Goal: Information Seeking & Learning: Learn about a topic

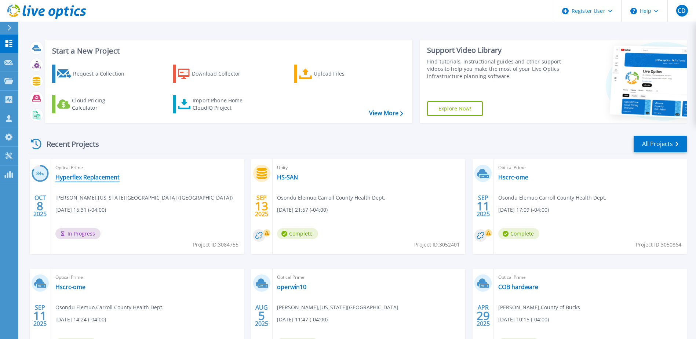
click at [83, 178] on link "Hyperflex Replacement" at bounding box center [87, 177] width 64 height 7
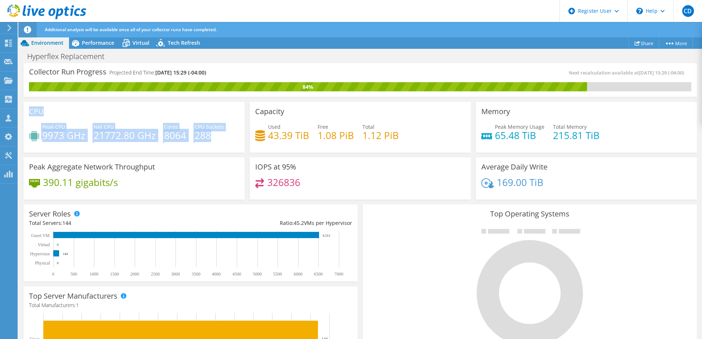
drag, startPoint x: 222, startPoint y: 139, endPoint x: 25, endPoint y: 103, distance: 200.3
click at [25, 103] on div "CPU Peak CPU 9973 GHz Net CPU 21772.80 GHz Cores 8064 CPU Sockets 288" at bounding box center [133, 127] width 221 height 51
drag, startPoint x: 25, startPoint y: 103, endPoint x: 102, endPoint y: 151, distance: 91.0
click at [102, 151] on div "CPU Peak CPU 9973 GHz Net CPU 21772.80 GHz Cores 8064 CPU Sockets 288" at bounding box center [133, 127] width 221 height 51
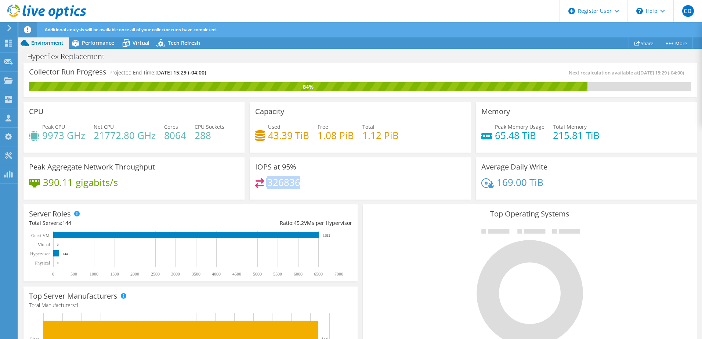
drag, startPoint x: 264, startPoint y: 184, endPoint x: 308, endPoint y: 185, distance: 43.7
click at [308, 185] on div "326836" at bounding box center [360, 186] width 210 height 16
drag, startPoint x: 26, startPoint y: 182, endPoint x: 128, endPoint y: 188, distance: 101.8
click at [128, 188] on div "Peak Aggregate Network Throughput 390.11 gigabits/s" at bounding box center [133, 178] width 221 height 43
click at [129, 189] on div "390.11 gigabits/s" at bounding box center [134, 185] width 210 height 15
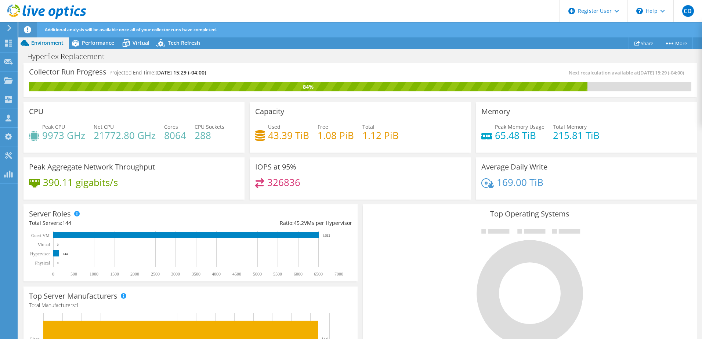
click at [130, 196] on div "Peak Aggregate Network Throughput 390.11 gigabits/s" at bounding box center [133, 178] width 221 height 43
click at [50, 195] on div "Peak Aggregate Network Throughput 390.11 gigabits/s" at bounding box center [133, 178] width 221 height 43
drag, startPoint x: 551, startPoint y: 185, endPoint x: 493, endPoint y: 184, distance: 57.3
click at [493, 184] on div "169.00 TiB" at bounding box center [586, 185] width 210 height 15
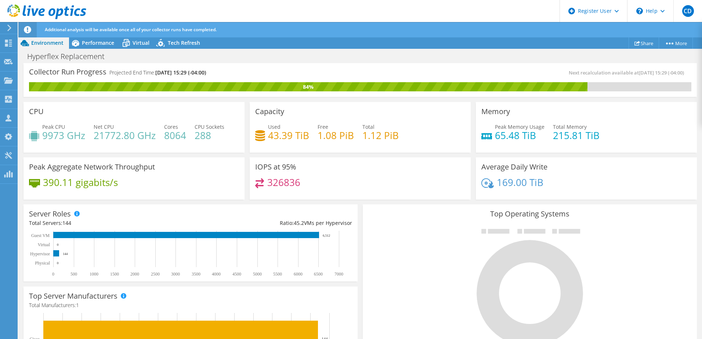
drag, startPoint x: 122, startPoint y: 192, endPoint x: 106, endPoint y: 192, distance: 16.2
click at [112, 192] on div "390.11 gigabits/s" at bounding box center [134, 185] width 210 height 15
click at [52, 185] on h4 "390.11 gigabits/s" at bounding box center [80, 182] width 75 height 8
drag, startPoint x: 46, startPoint y: 184, endPoint x: 103, endPoint y: 180, distance: 57.0
click at [103, 180] on h4 "390.11 gigabits/s" at bounding box center [80, 182] width 75 height 8
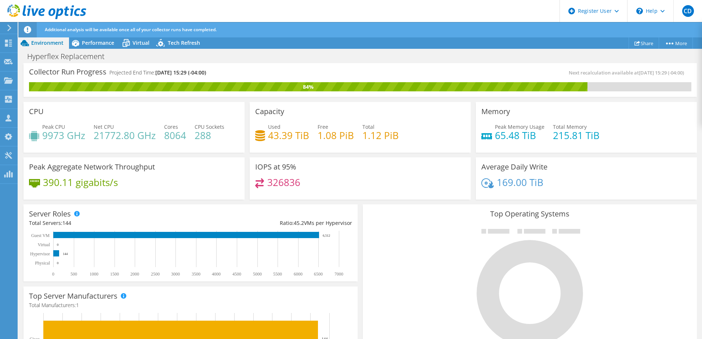
drag, startPoint x: 103, startPoint y: 180, endPoint x: 122, endPoint y: 195, distance: 23.9
click at [122, 195] on div "Peak Aggregate Network Throughput 390.11 gigabits/s" at bounding box center [133, 178] width 221 height 43
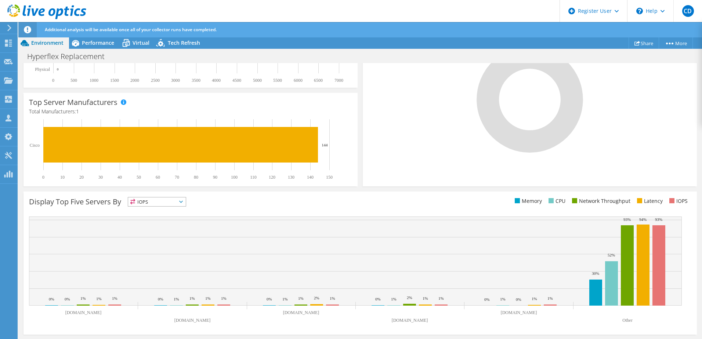
scroll to position [0, 0]
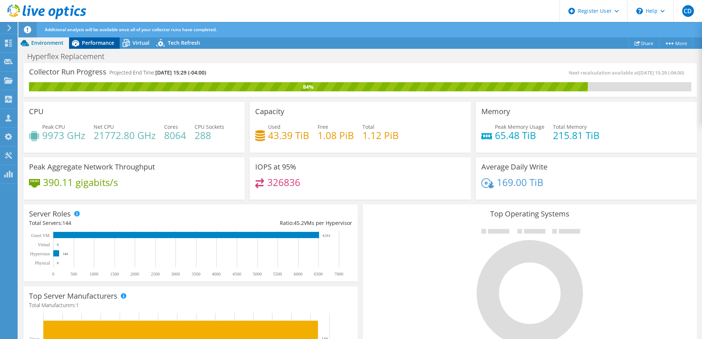
click at [95, 45] on span "Performance" at bounding box center [98, 42] width 32 height 7
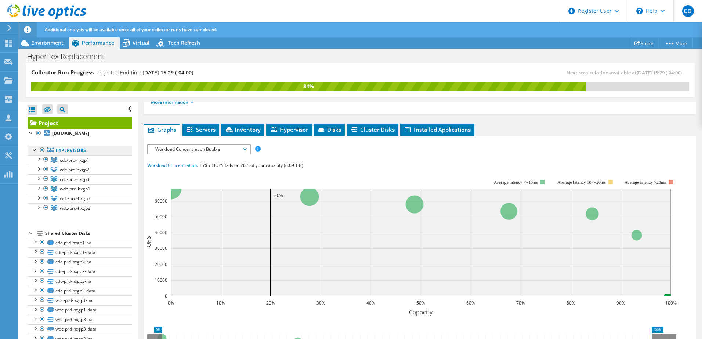
scroll to position [110, 0]
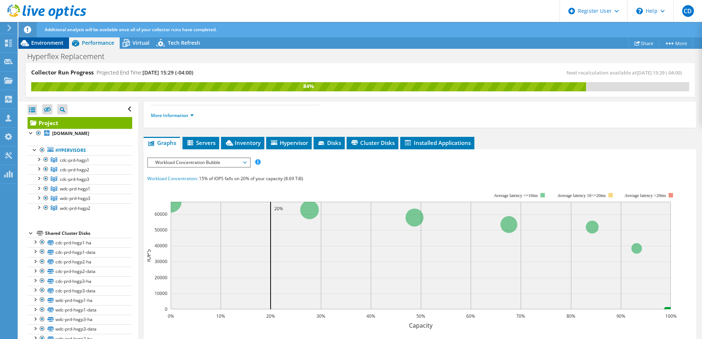
click at [47, 42] on span "Environment" at bounding box center [47, 42] width 32 height 7
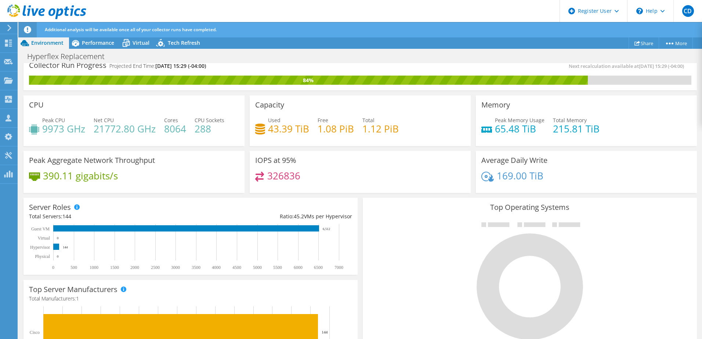
scroll to position [0, 0]
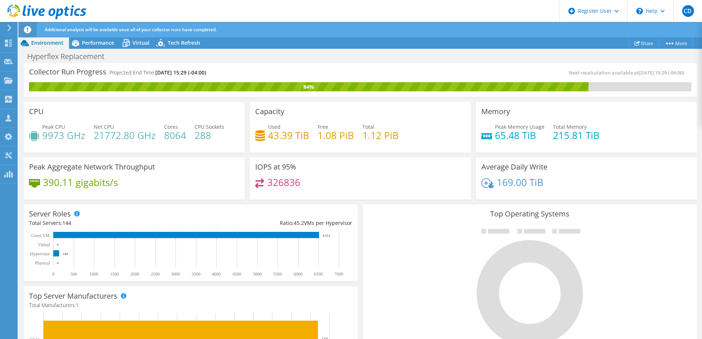
click at [425, 156] on div "IOPS at 95% 326836" at bounding box center [360, 177] width 226 height 45
click at [104, 41] on span "Performance" at bounding box center [98, 42] width 32 height 7
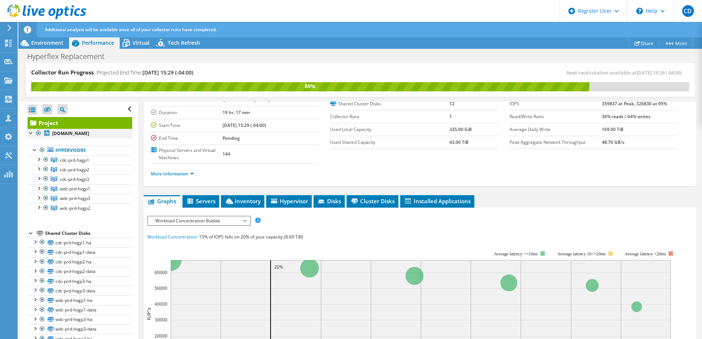
click at [30, 134] on div at bounding box center [31, 132] width 7 height 7
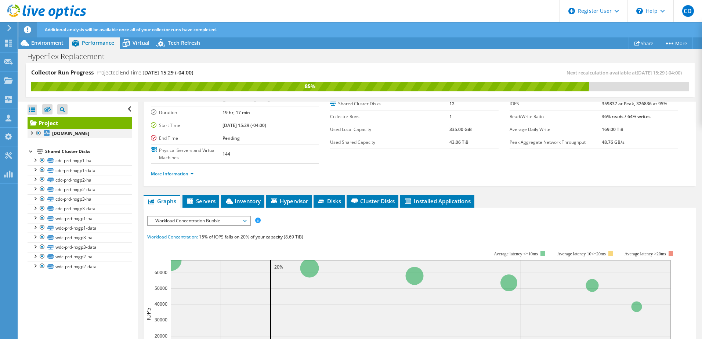
click at [30, 134] on div at bounding box center [31, 132] width 7 height 7
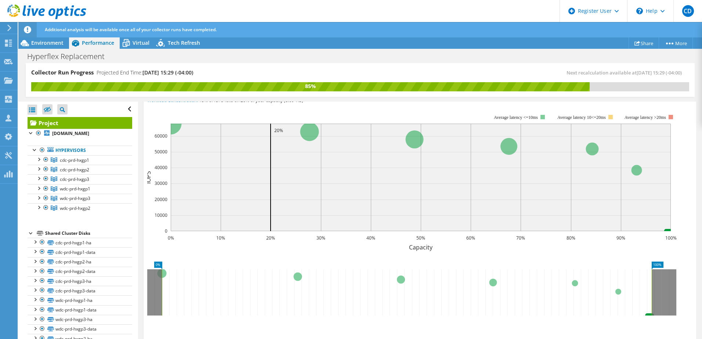
scroll to position [220, 0]
